Goal: Task Accomplishment & Management: Manage account settings

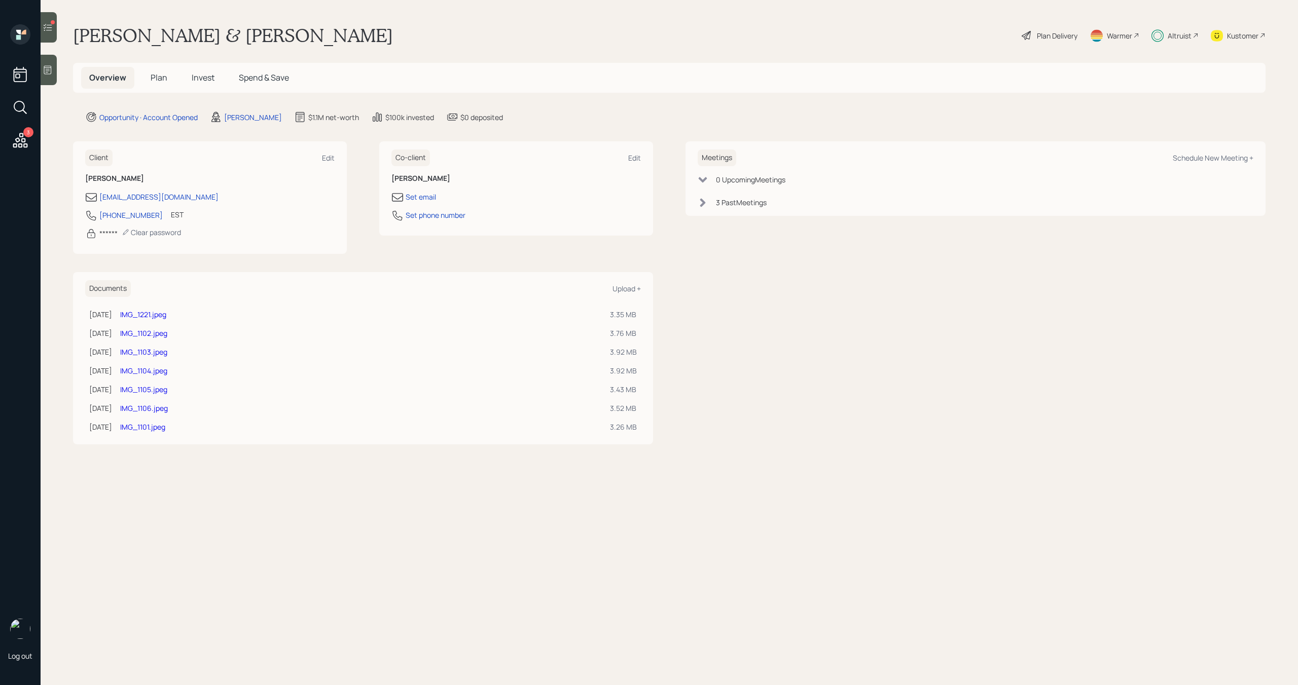
click at [158, 77] on span "Plan" at bounding box center [159, 77] width 17 height 11
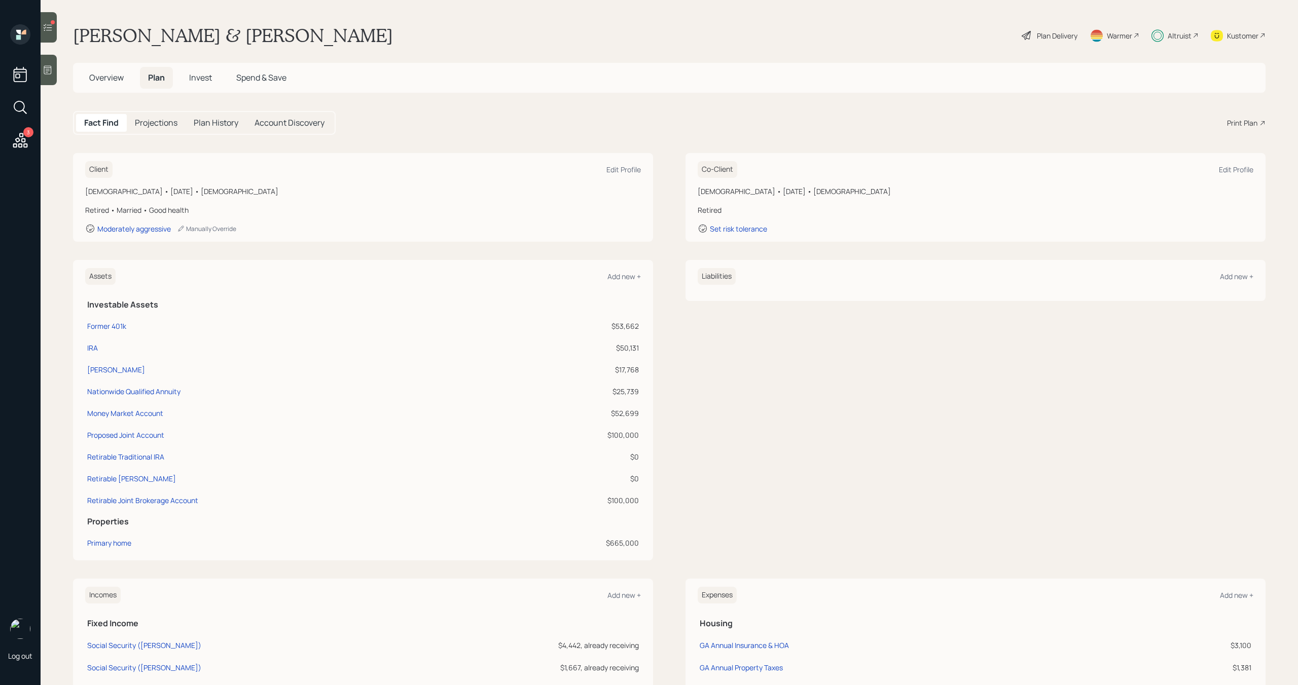
click at [49, 34] on div at bounding box center [49, 27] width 16 height 30
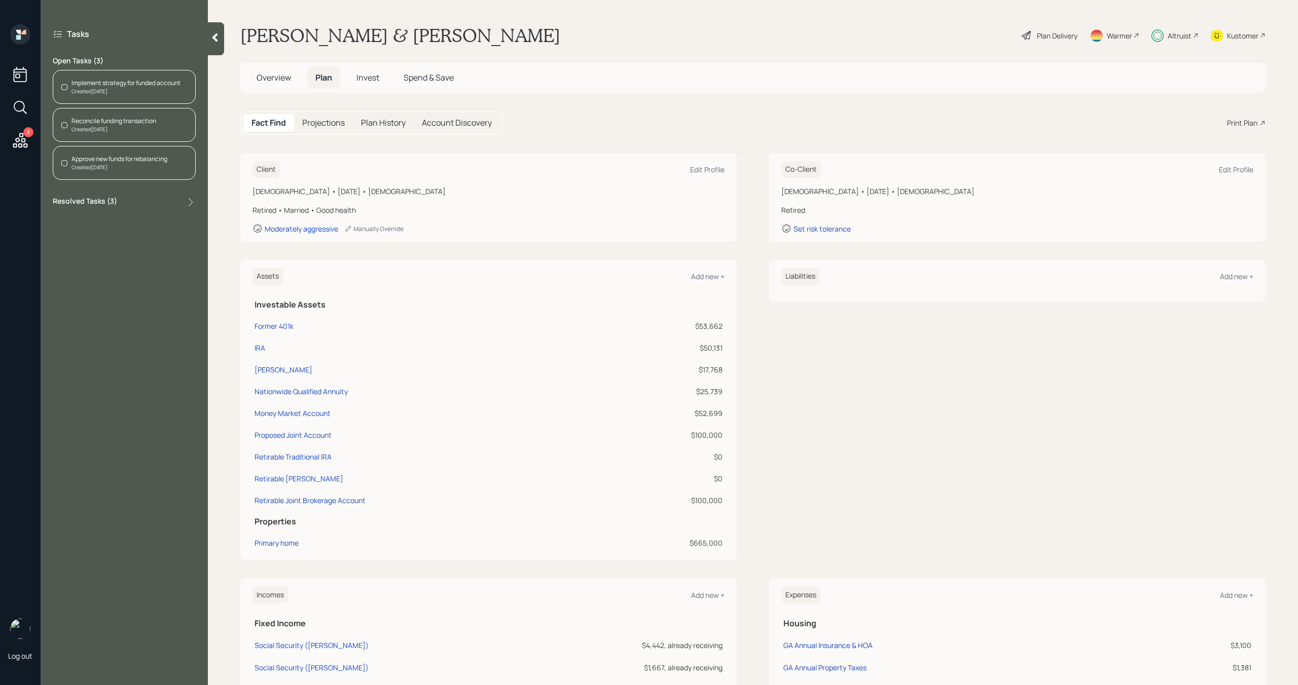
click at [365, 78] on span "Invest" at bounding box center [367, 77] width 23 height 11
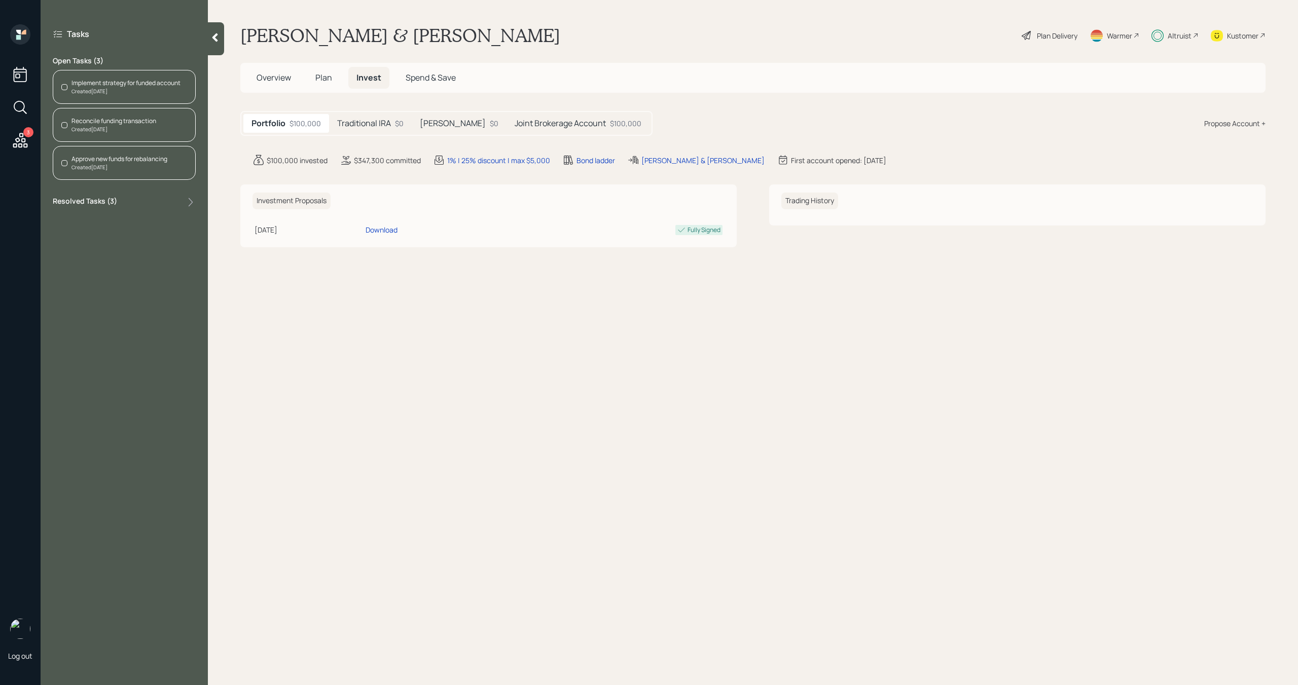
click at [507, 128] on div "Joint Brokerage Account $100,000" at bounding box center [578, 123] width 143 height 19
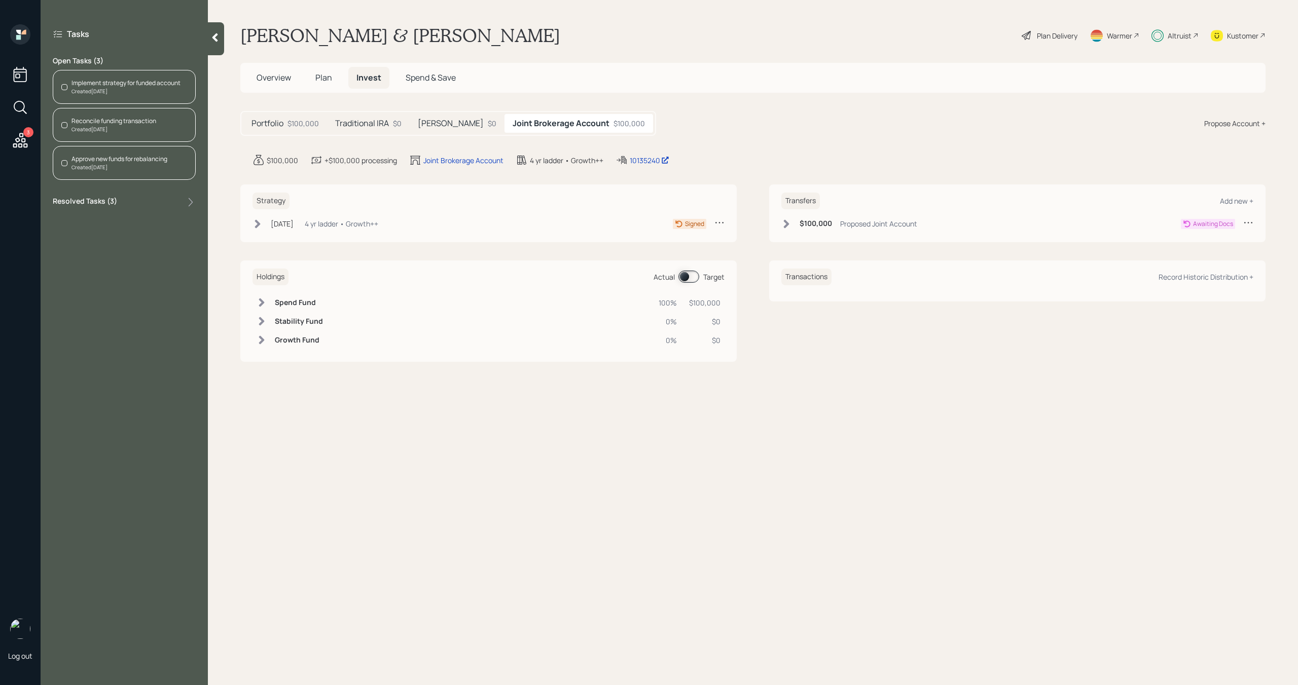
click at [113, 126] on div "Created [DATE]" at bounding box center [113, 130] width 85 height 8
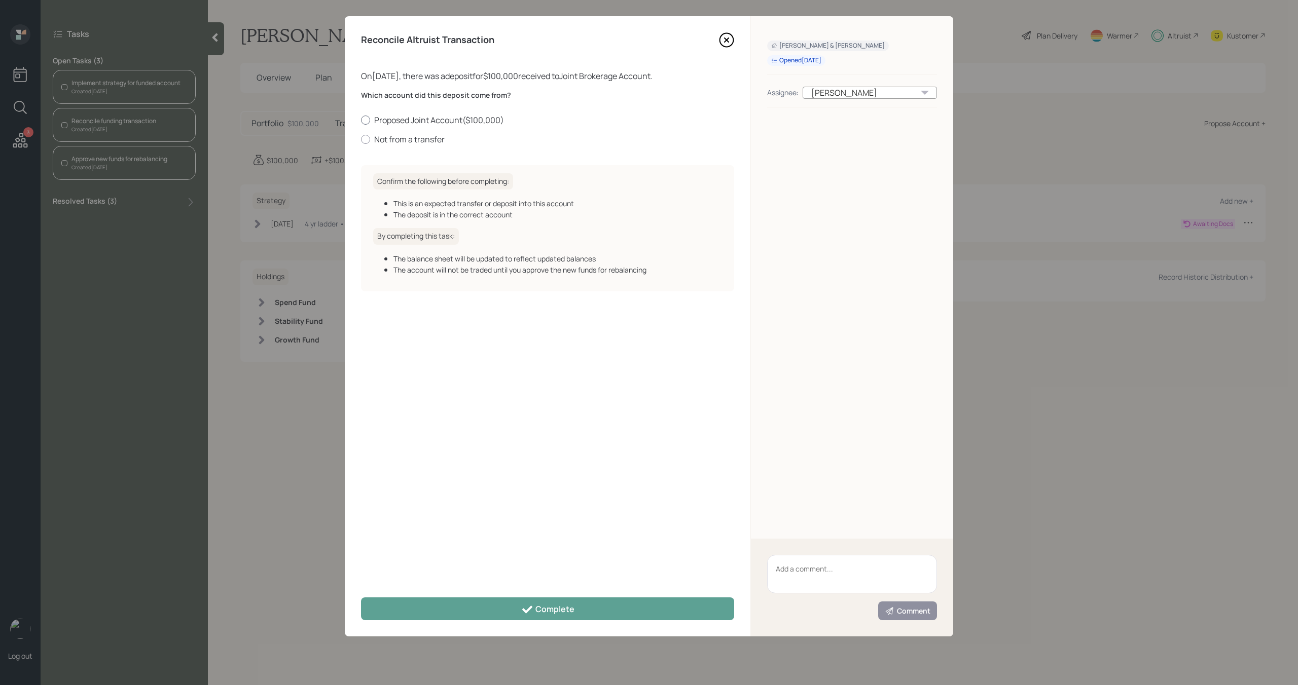
click at [416, 120] on label "Proposed Joint Account ( $100,000 )" at bounding box center [547, 120] width 373 height 11
click at [361, 120] on input "Proposed Joint Account ( $100,000 )" at bounding box center [360, 120] width 1 height 1
radio input "true"
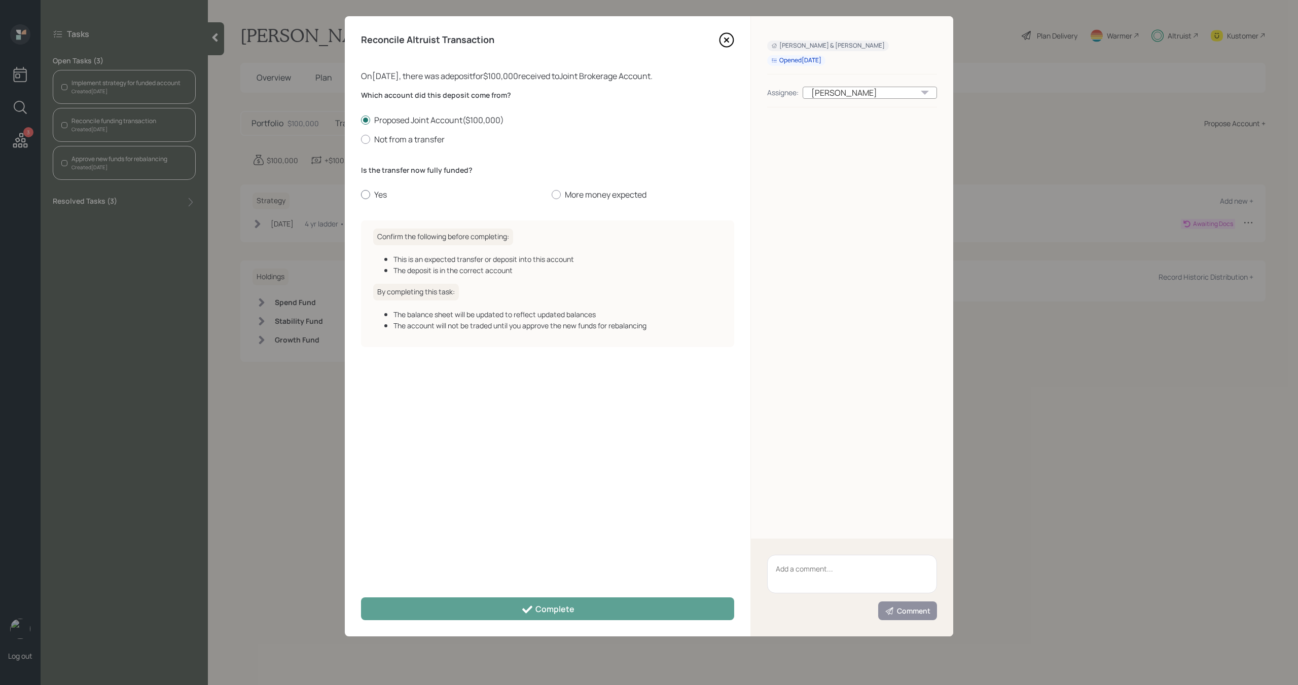
click at [377, 193] on label "Yes" at bounding box center [452, 194] width 183 height 11
click at [361, 195] on input "Yes" at bounding box center [360, 195] width 1 height 1
radio input "true"
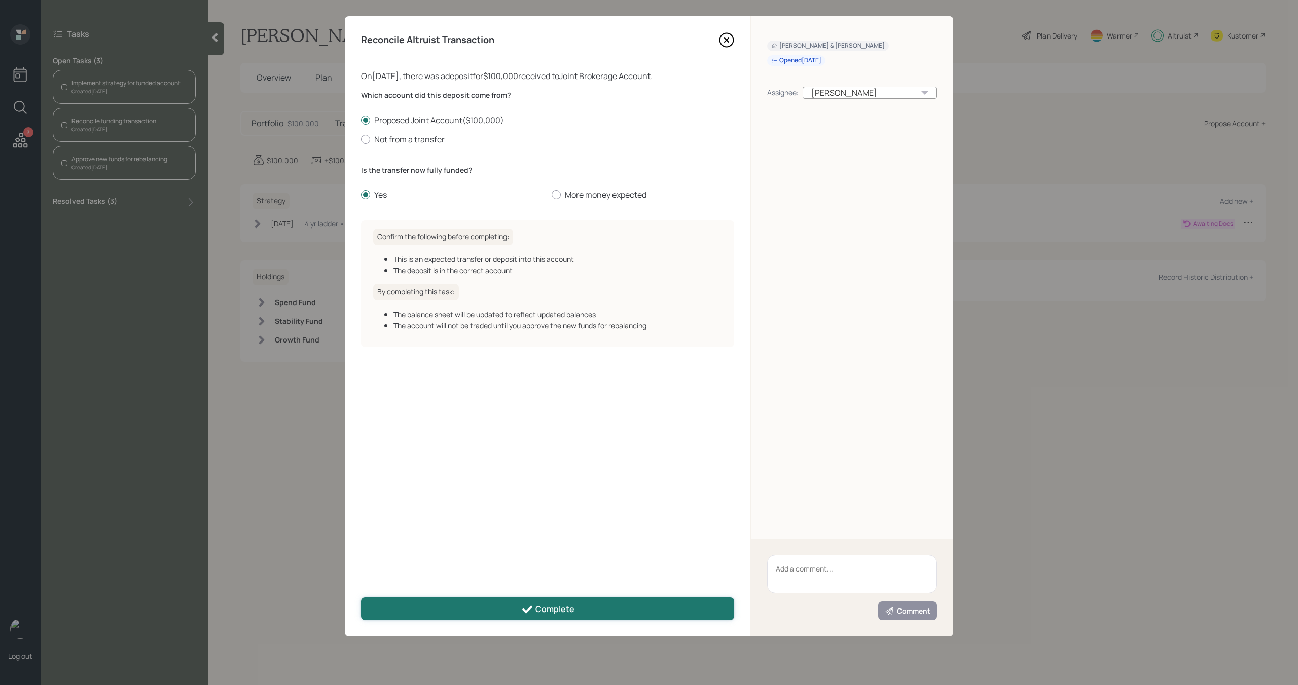
click at [439, 609] on button "Complete" at bounding box center [547, 609] width 373 height 23
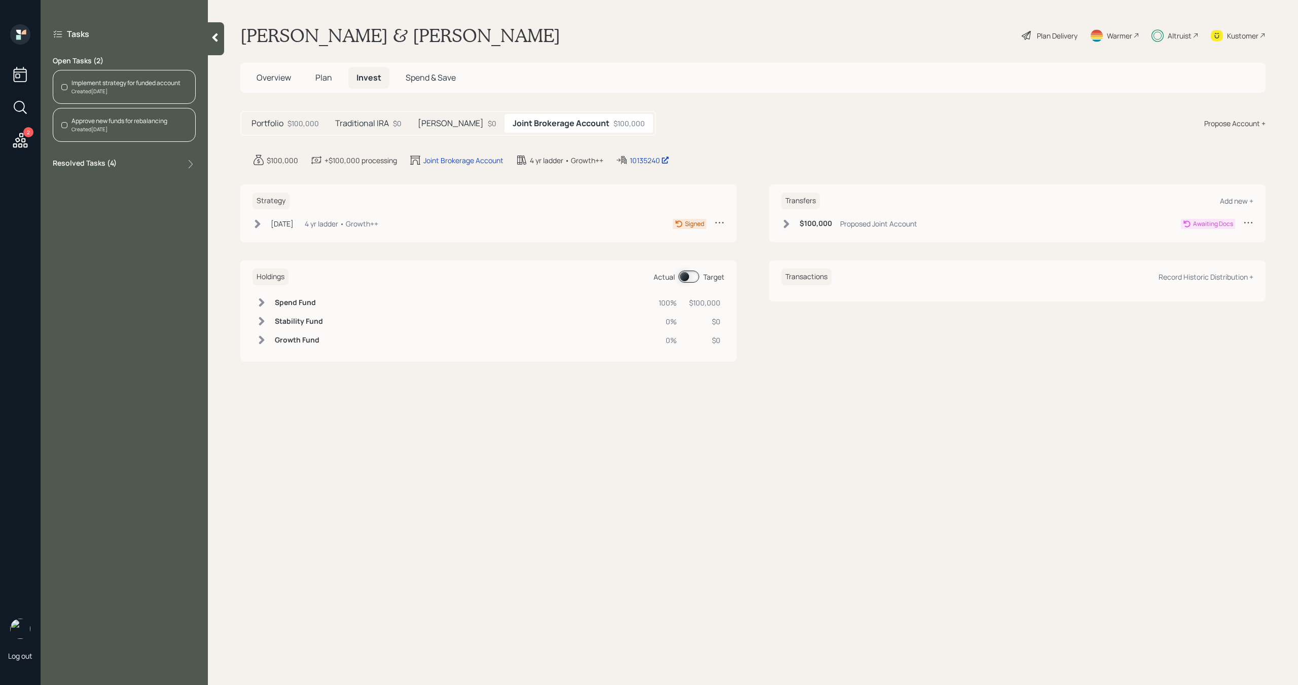
click at [142, 125] on div "Approve new funds for rebalancing" at bounding box center [119, 121] width 96 height 9
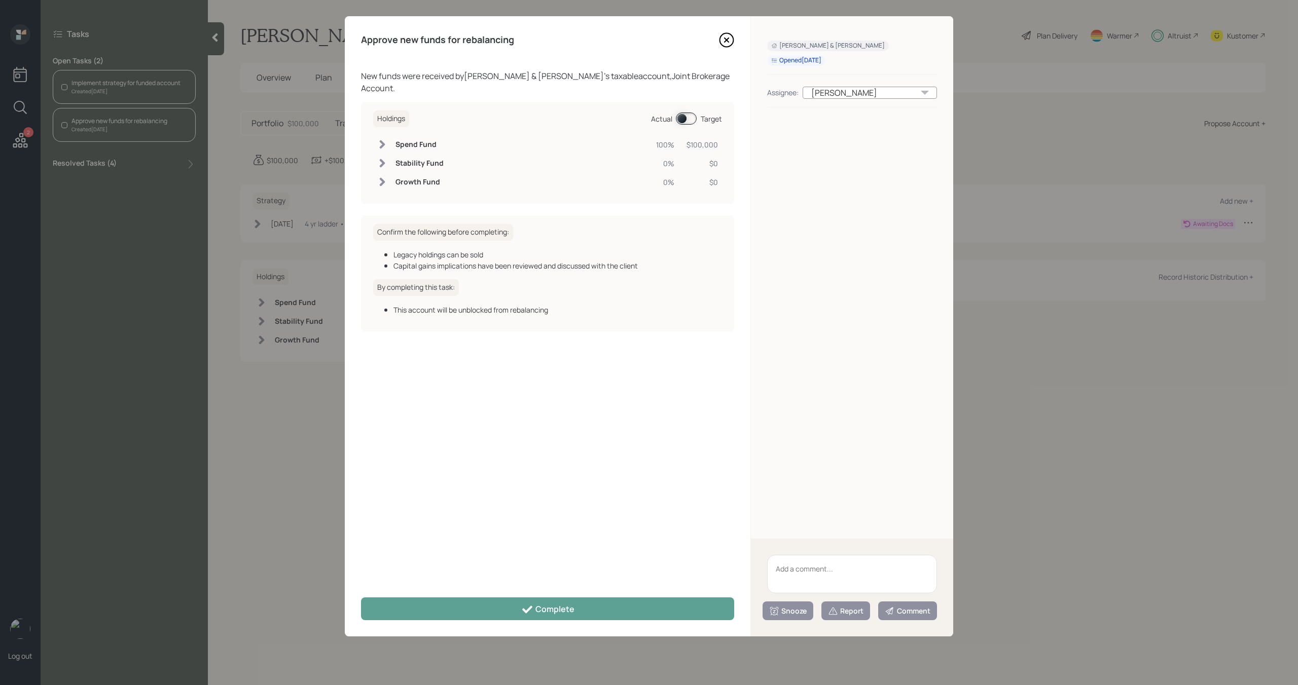
click at [424, 596] on div "Approve new funds for rebalancing New funds were received by [PERSON_NAME] & [P…" at bounding box center [548, 326] width 406 height 621
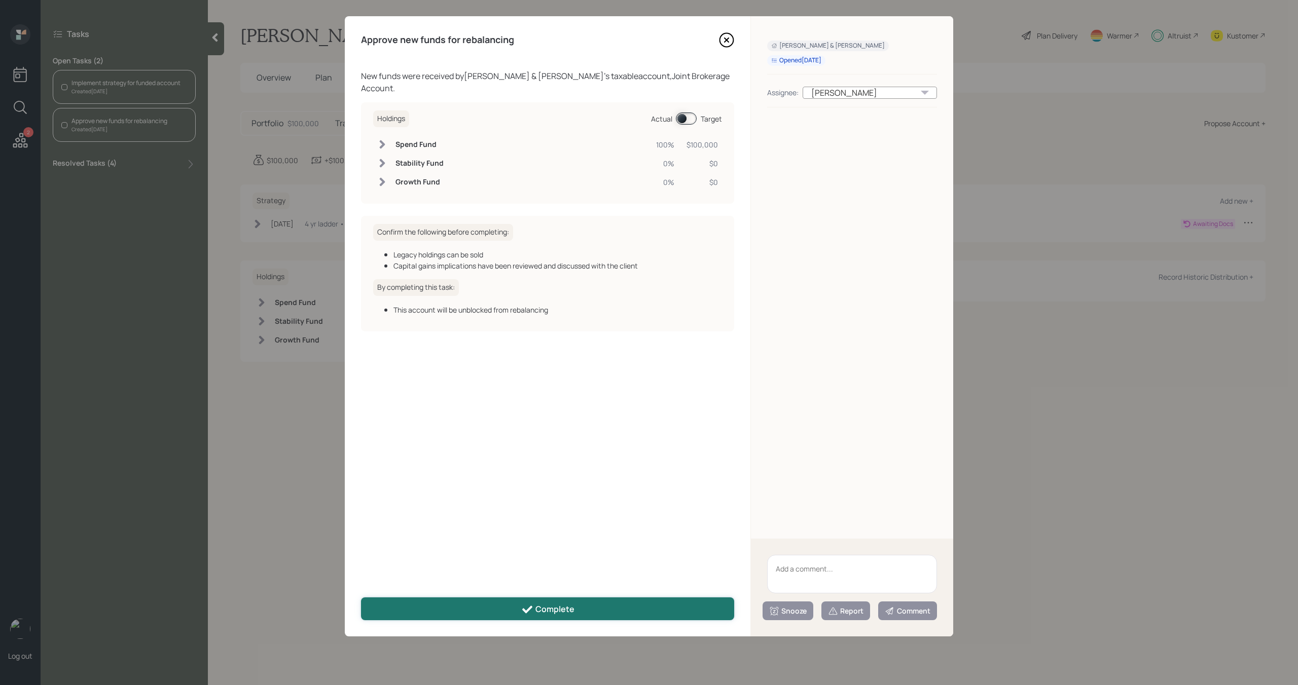
click at [421, 610] on button "Complete" at bounding box center [547, 609] width 373 height 23
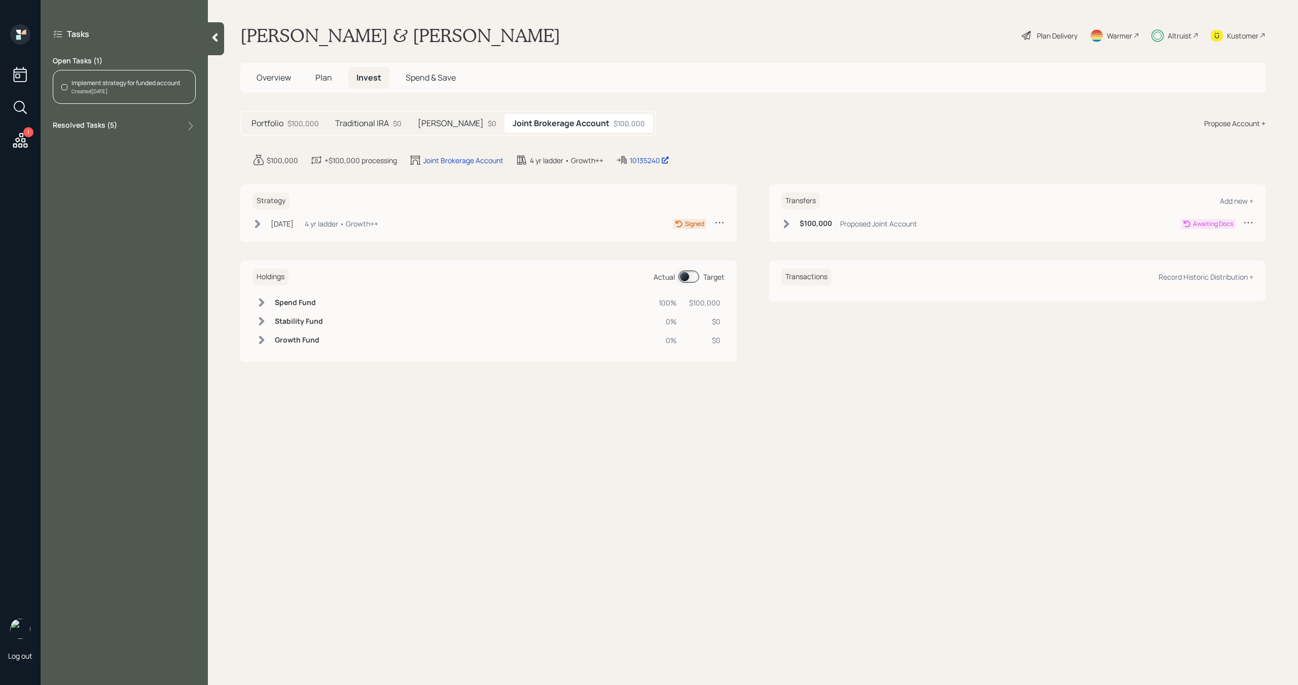
click at [147, 88] on div "Created [DATE]" at bounding box center [125, 92] width 109 height 8
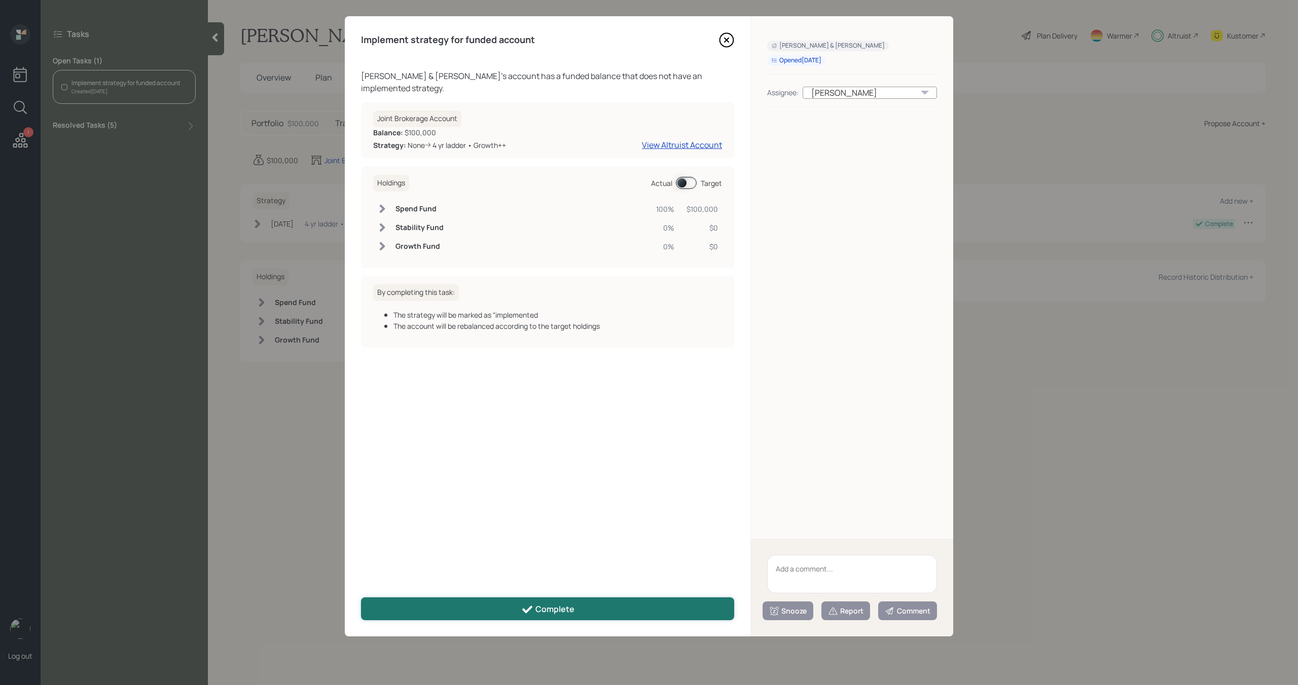
click at [448, 616] on button "Complete" at bounding box center [547, 609] width 373 height 23
